Goal: Information Seeking & Learning: Learn about a topic

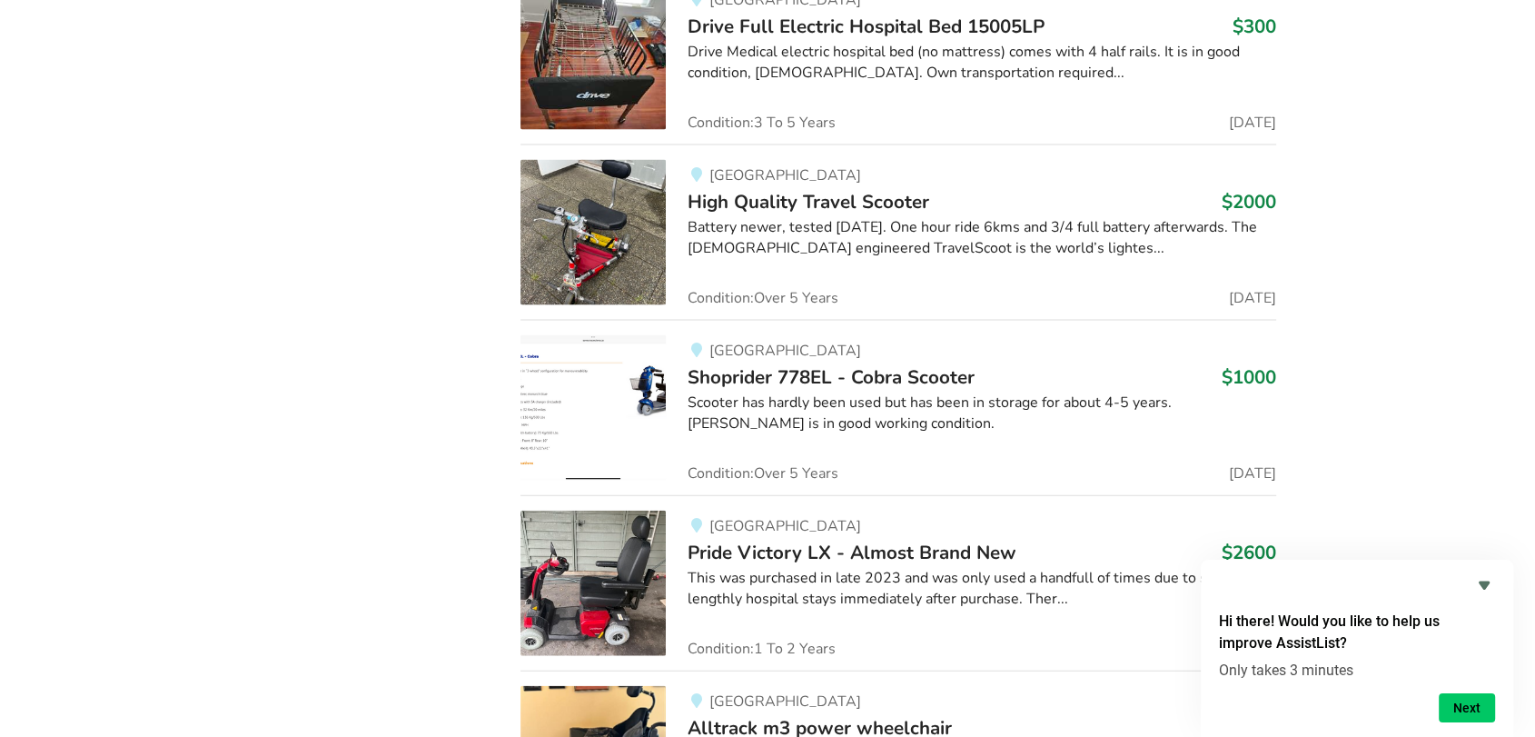
scroll to position [3823, 0]
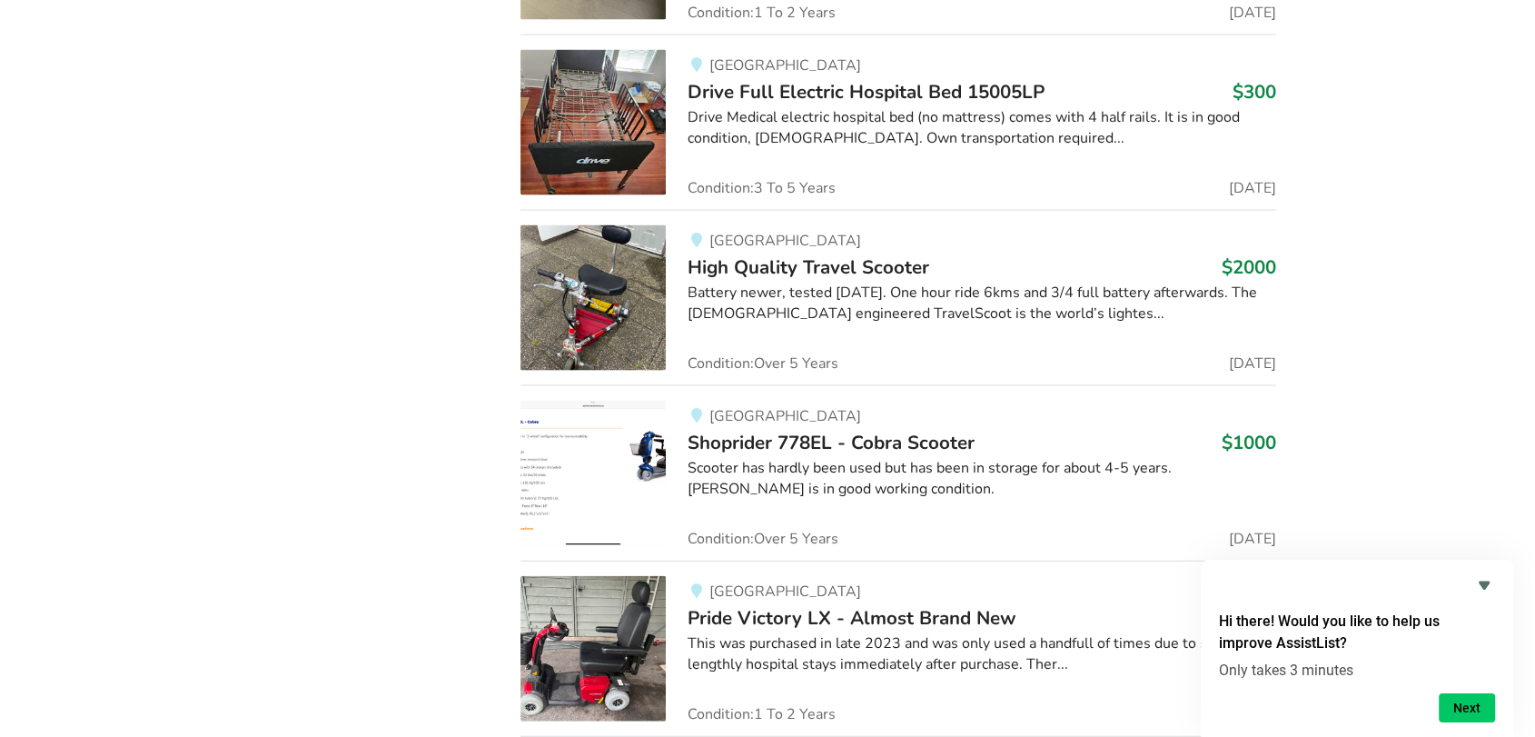
click at [758, 283] on div "Battery newer, tested [DATE]. One hour ride 6kms and 3/4 full battery afterward…" at bounding box center [982, 304] width 588 height 42
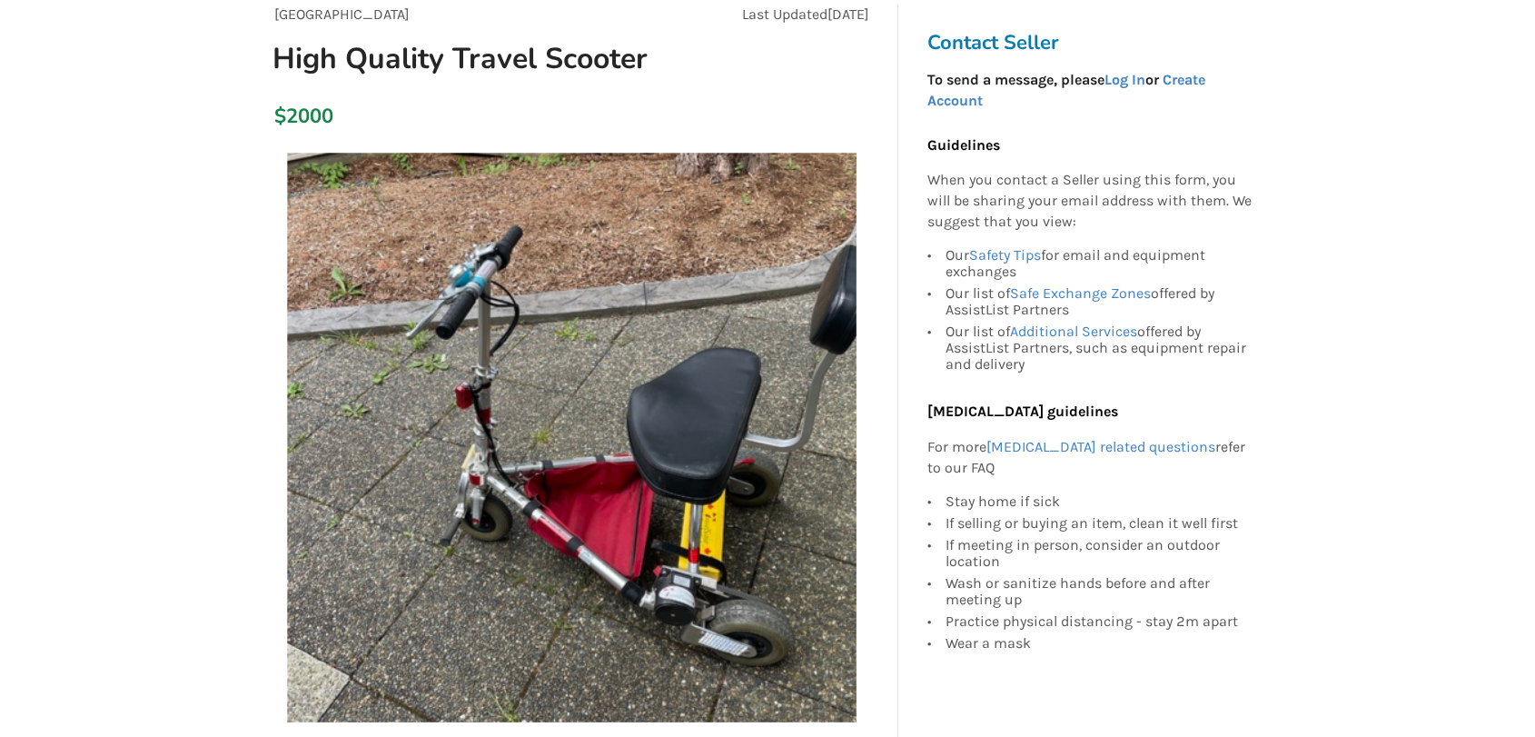
scroll to position [203, 0]
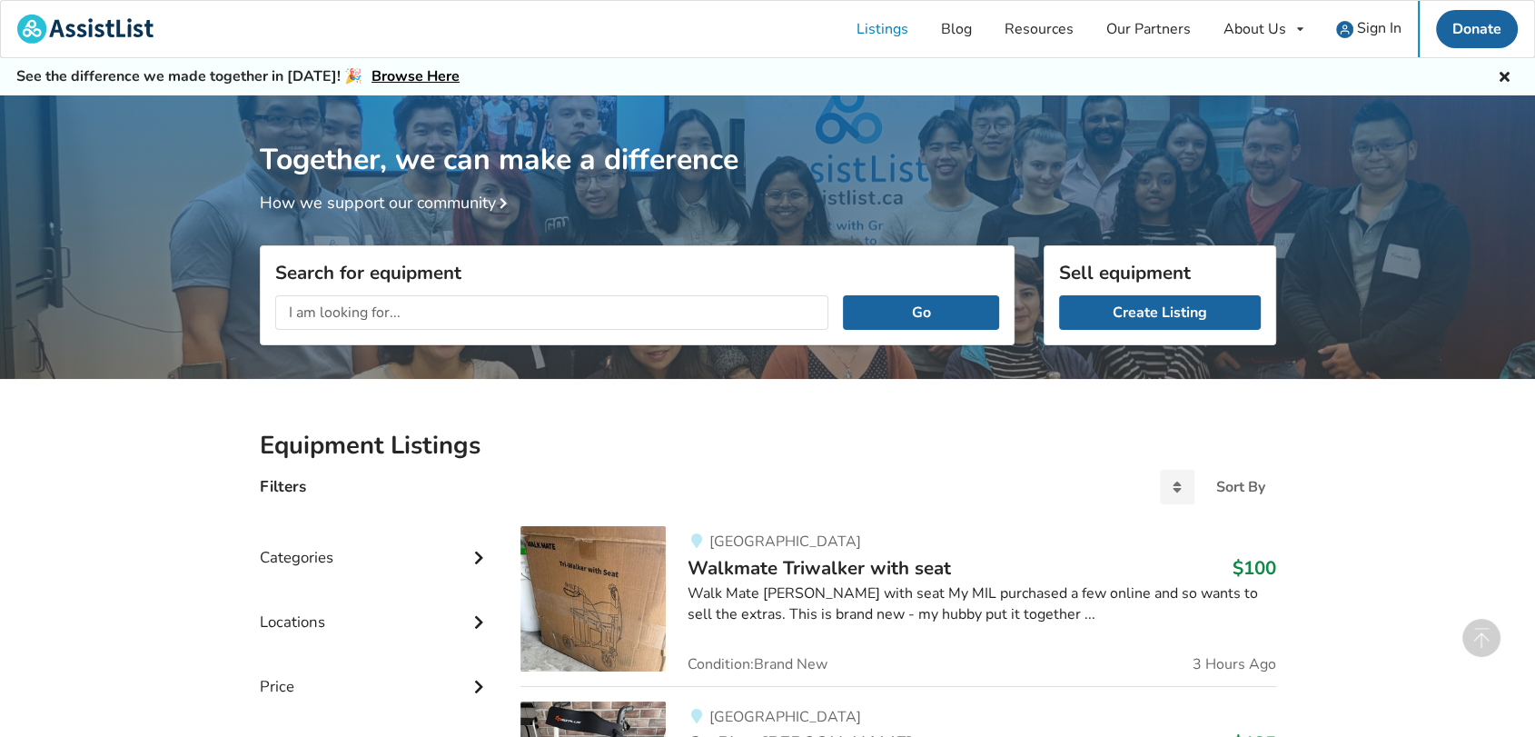
scroll to position [5409, 0]
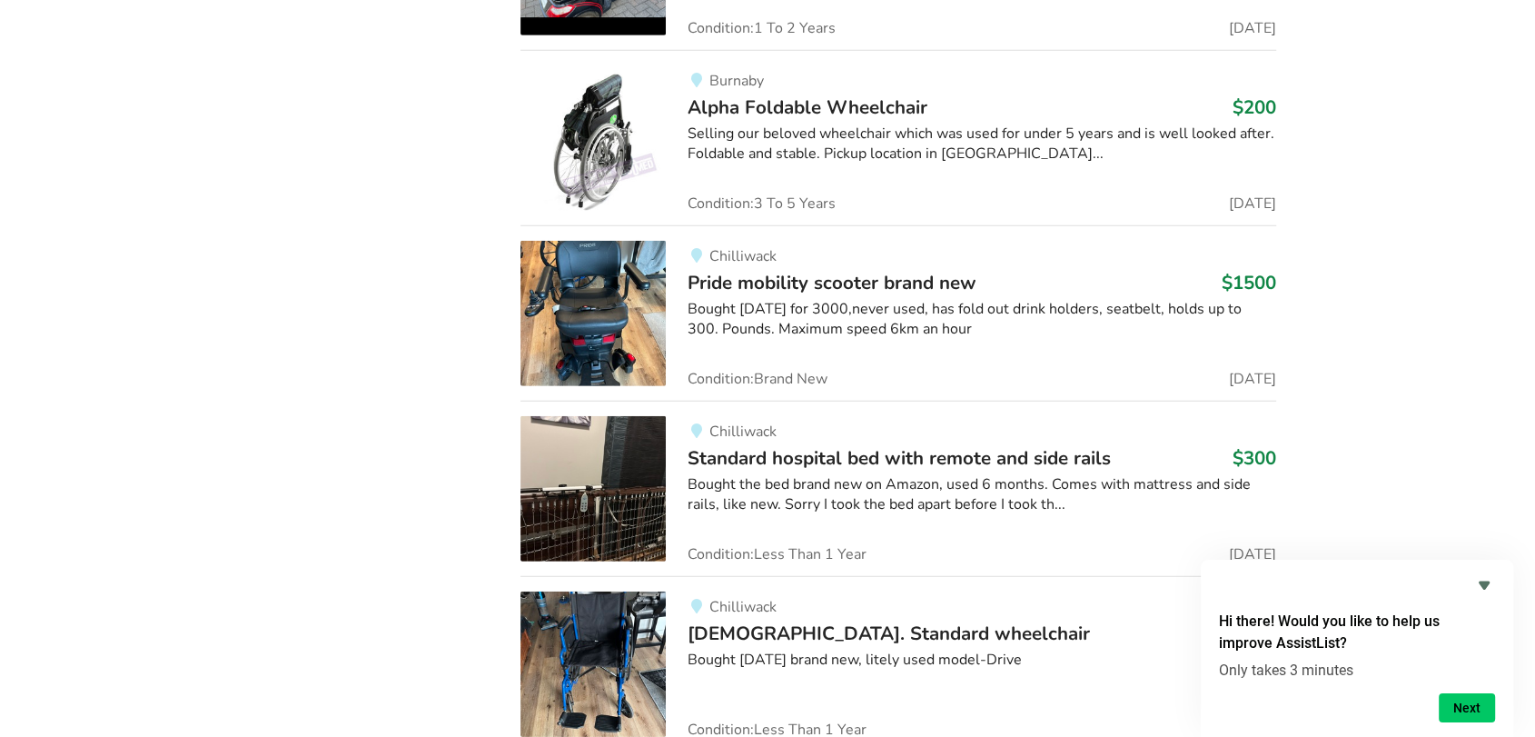
click at [741, 271] on span "Pride mobility scooter brand new" at bounding box center [832, 282] width 289 height 25
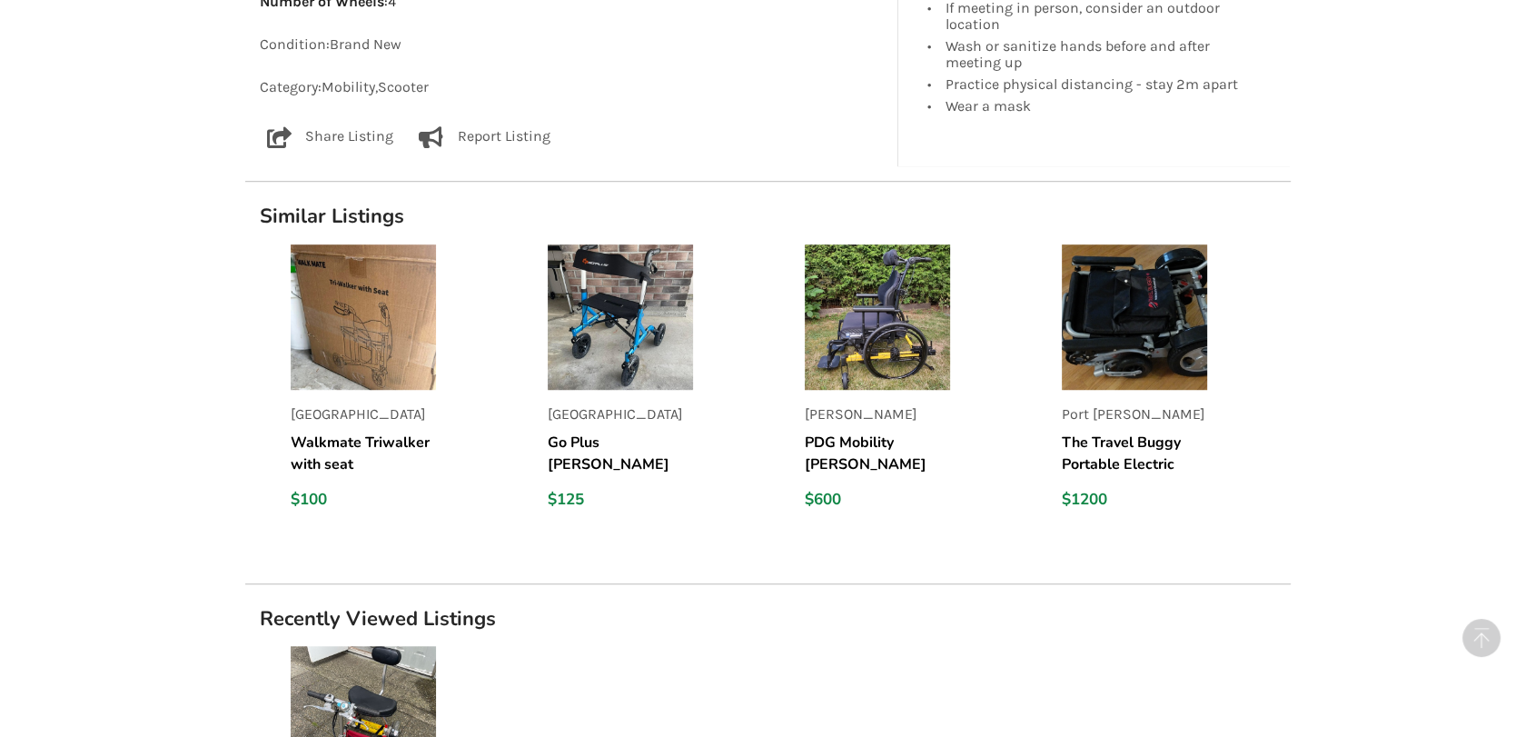
scroll to position [1272, 0]
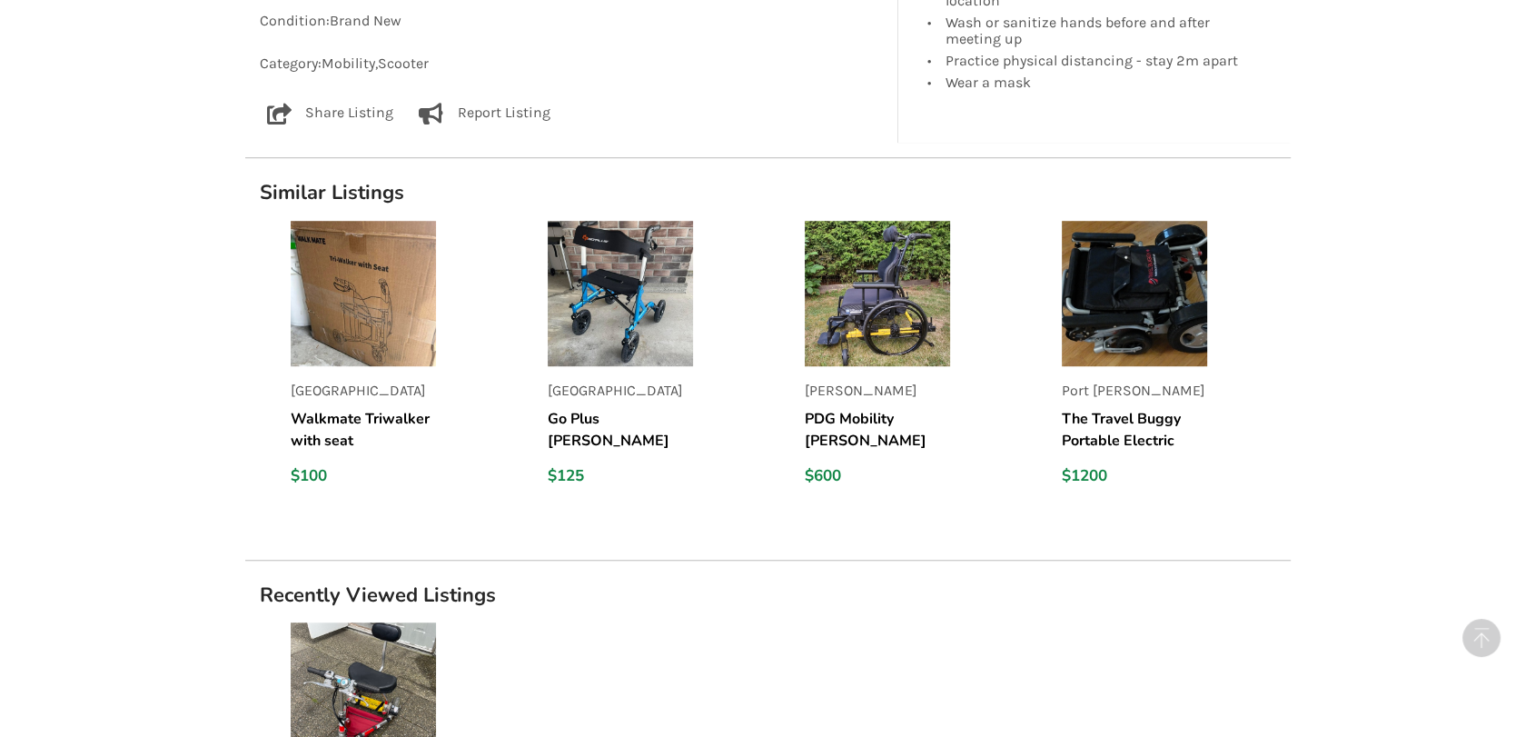
click at [1090, 391] on p "Port [PERSON_NAME]" at bounding box center [1134, 391] width 145 height 21
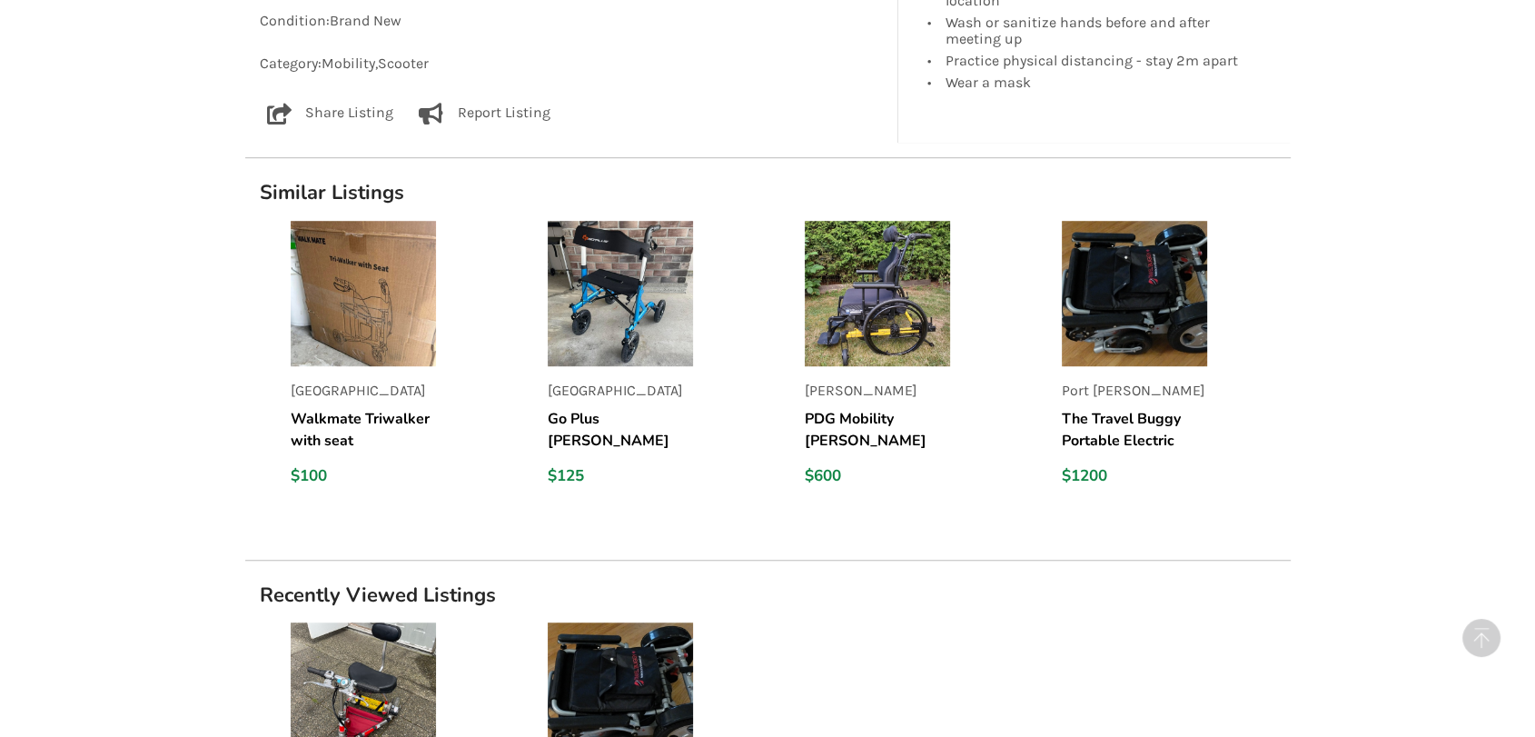
scroll to position [94, 0]
